Goal: Check status: Check status

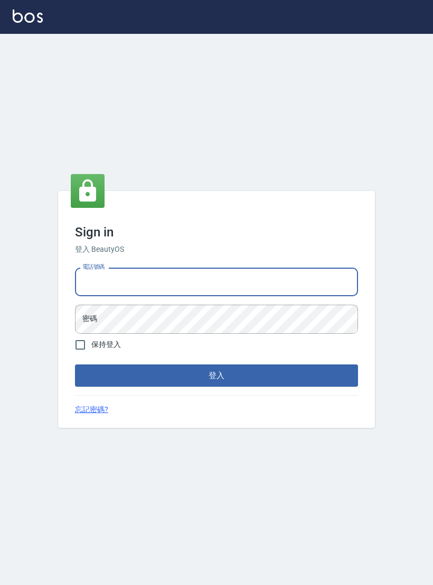
type input "0927152070"
click at [217, 383] on button "登入" at bounding box center [216, 375] width 283 height 22
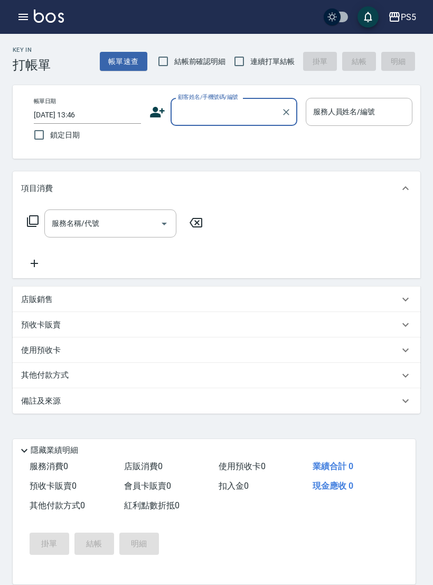
click at [21, 20] on icon "button" at bounding box center [24, 17] width 10 height 6
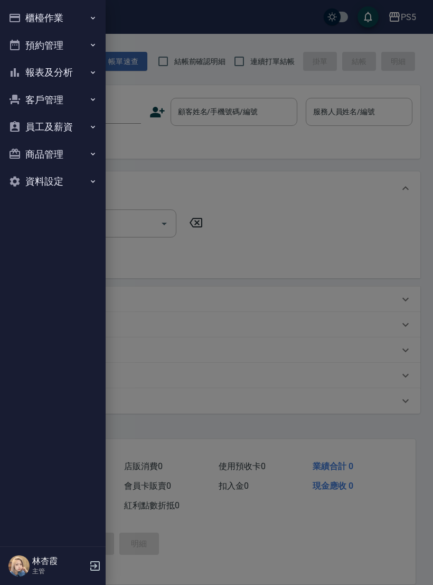
click at [37, 73] on button "報表及分析" at bounding box center [52, 72] width 97 height 27
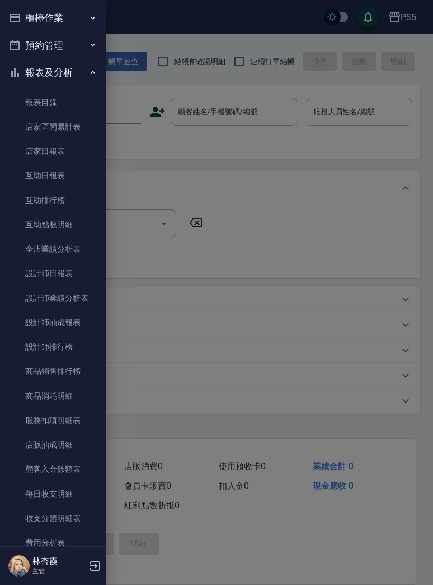
click at [48, 151] on link "店家日報表" at bounding box center [52, 151] width 97 height 24
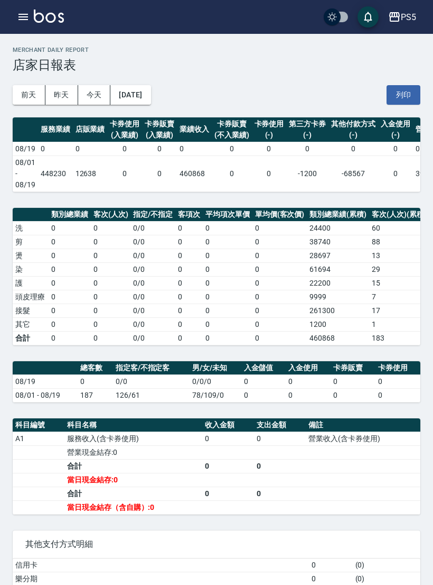
click at [142, 97] on button "[DATE]" at bounding box center [130, 95] width 40 height 20
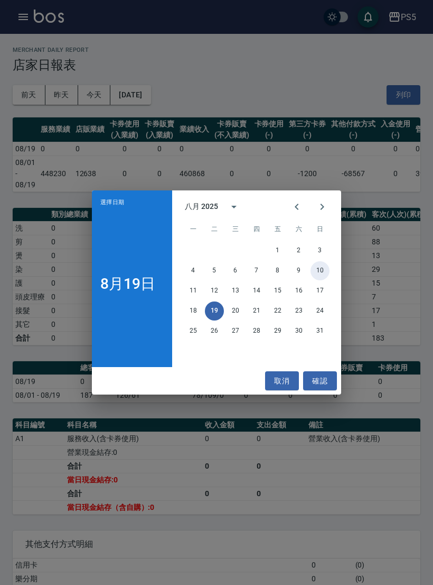
click at [326, 270] on button "10" at bounding box center [320, 270] width 19 height 19
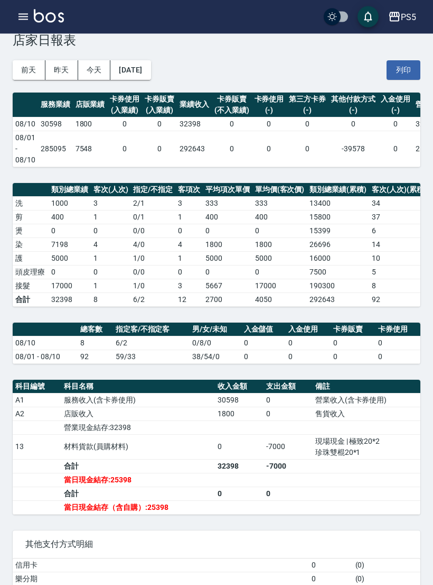
scroll to position [31, 0]
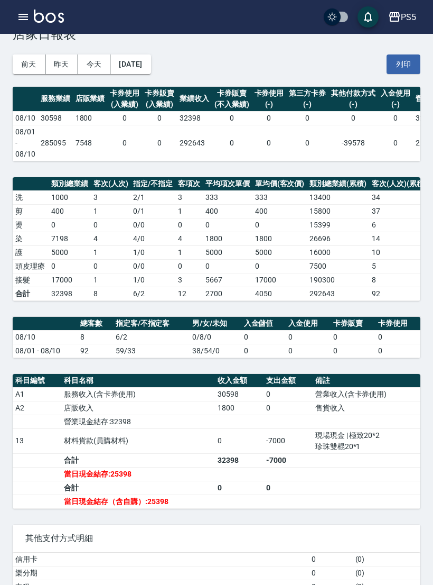
click at [132, 69] on button "[DATE]" at bounding box center [130, 64] width 40 height 20
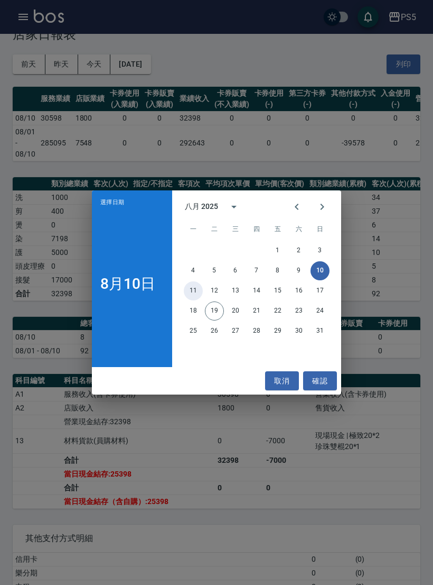
click at [197, 296] on button "11" at bounding box center [193, 290] width 19 height 19
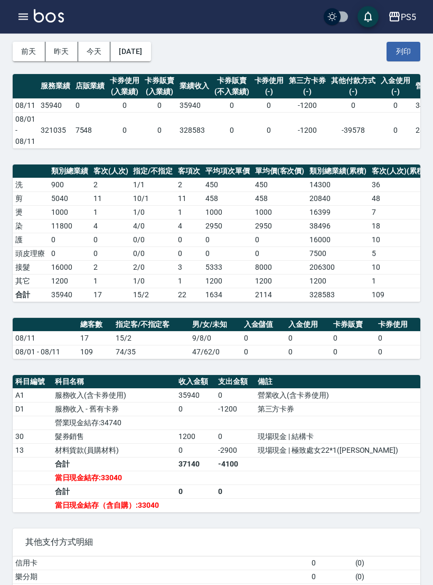
scroll to position [43, 0]
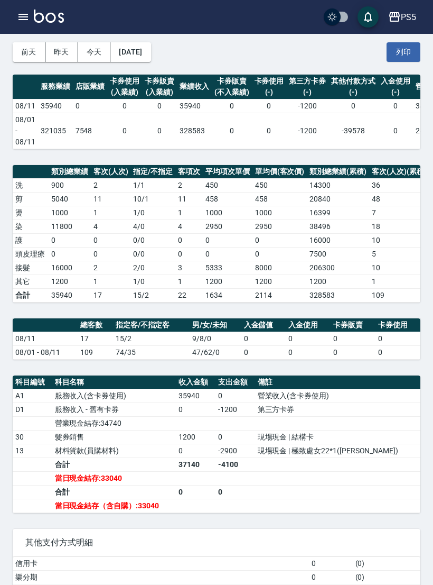
click at [148, 72] on div "[DATE] [DATE] [DATE] [DATE] 列印" at bounding box center [217, 52] width 408 height 45
click at [137, 60] on button "[DATE]" at bounding box center [130, 52] width 40 height 20
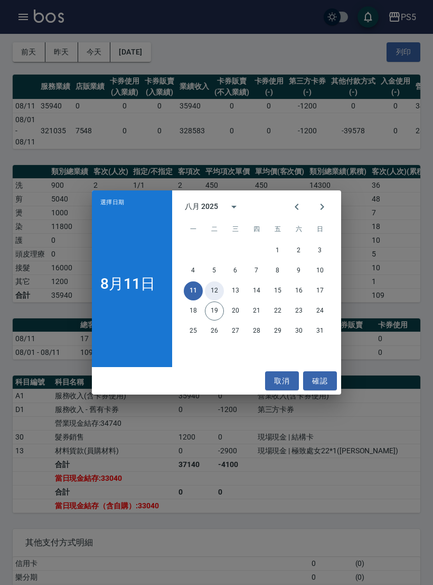
click at [209, 300] on button "12" at bounding box center [214, 290] width 19 height 19
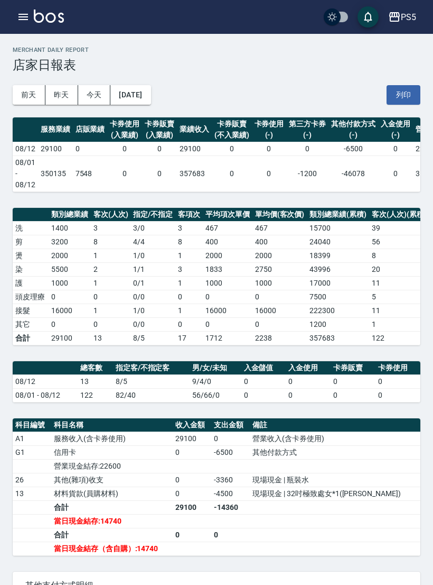
click at [151, 97] on button "[DATE]" at bounding box center [130, 95] width 40 height 20
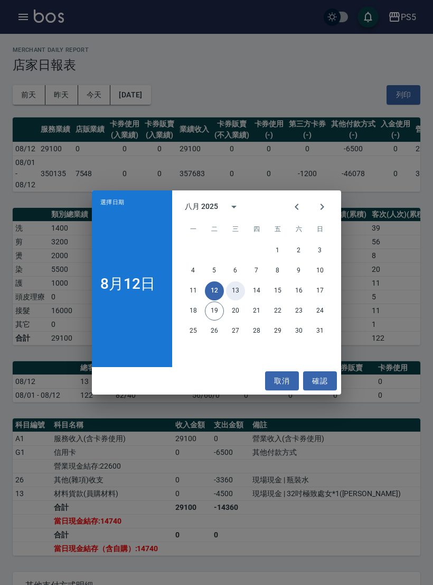
click at [235, 297] on button "13" at bounding box center [235, 290] width 19 height 19
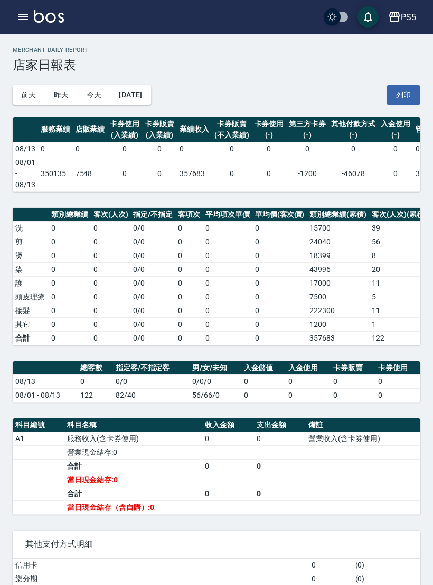
click at [142, 86] on button "[DATE]" at bounding box center [130, 95] width 40 height 20
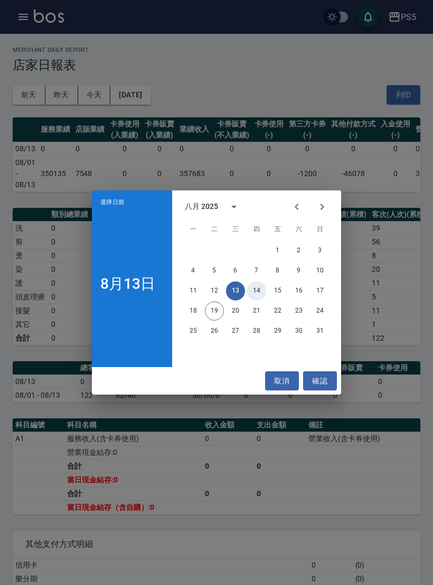
click at [255, 283] on button "14" at bounding box center [256, 290] width 19 height 19
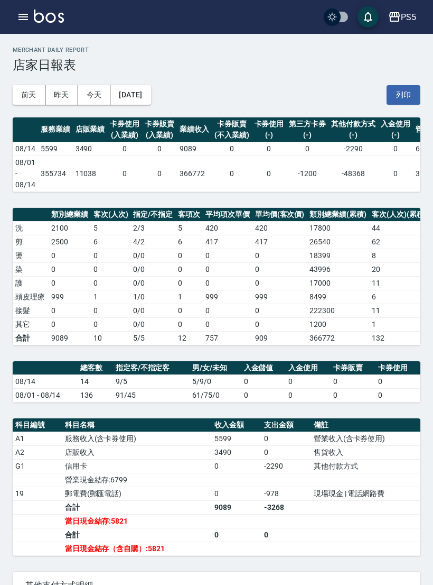
click at [147, 94] on button "[DATE]" at bounding box center [130, 95] width 40 height 20
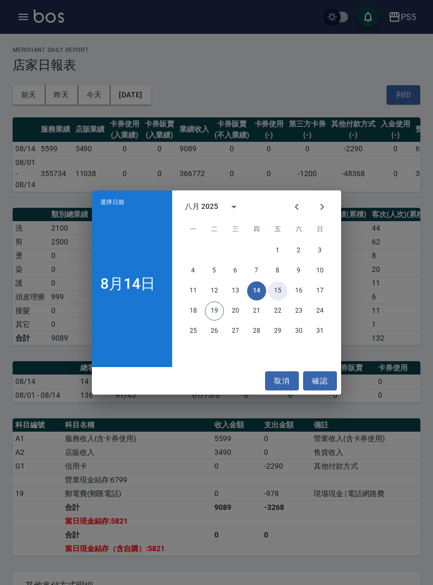
click at [276, 290] on button "15" at bounding box center [278, 290] width 19 height 19
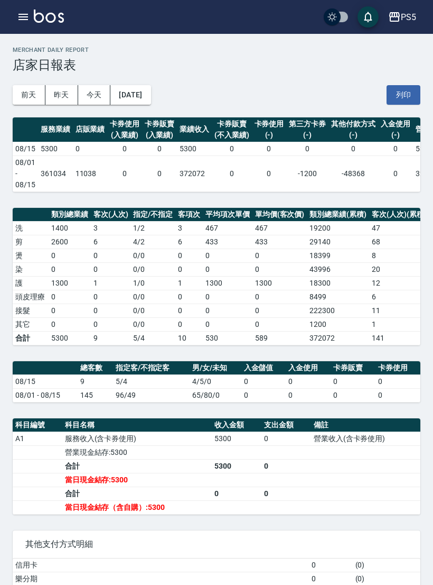
click at [151, 102] on button "[DATE]" at bounding box center [130, 95] width 40 height 20
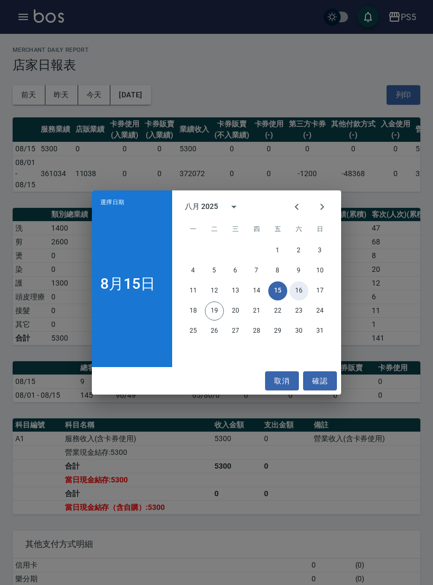
click at [299, 290] on button "16" at bounding box center [299, 290] width 19 height 19
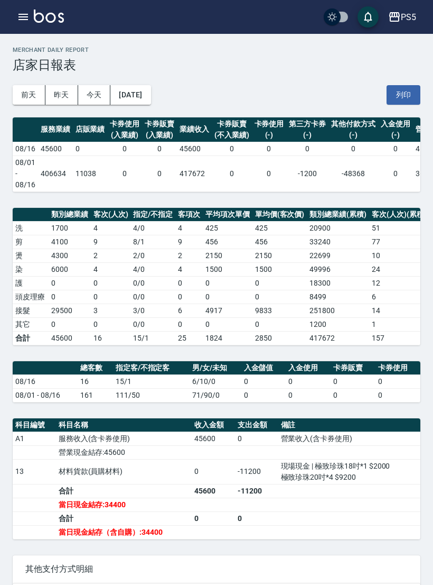
click at [151, 85] on button "[DATE]" at bounding box center [130, 95] width 40 height 20
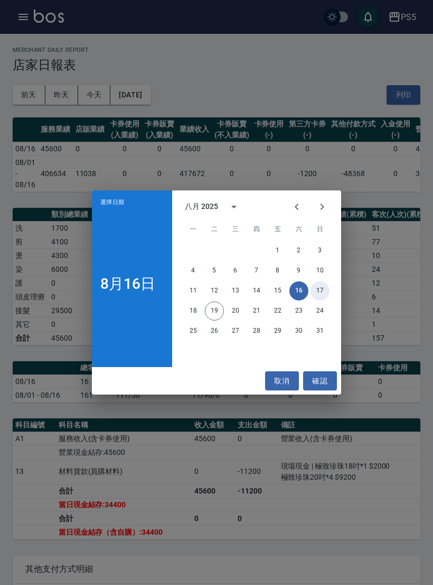
click at [319, 299] on button "17" at bounding box center [320, 290] width 19 height 19
